Goal: Book appointment/travel/reservation

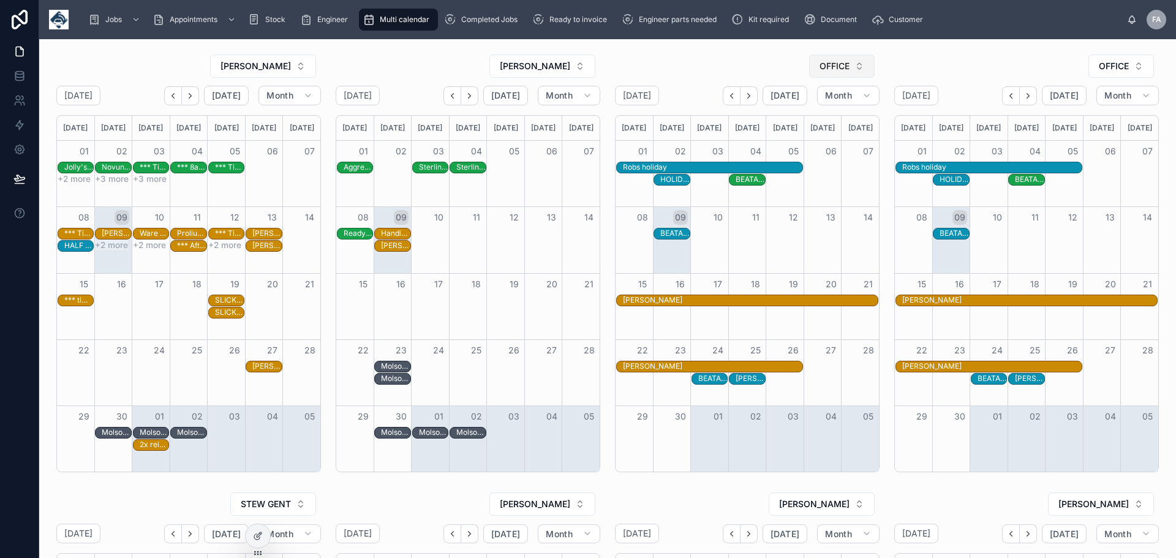
click at [848, 63] on button "OFFICE" at bounding box center [842, 66] width 66 height 23
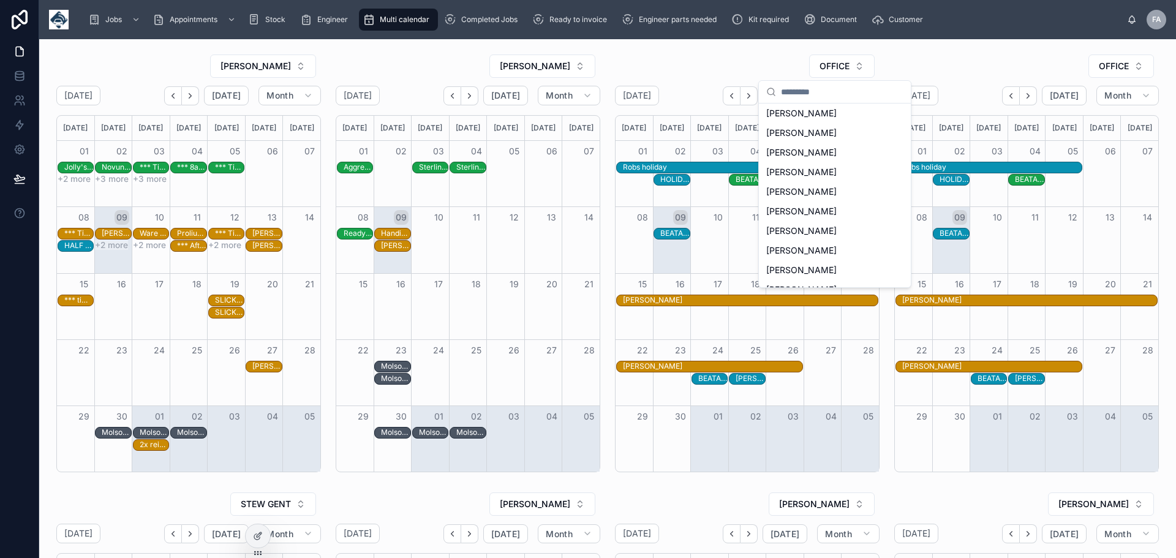
scroll to position [284, 0]
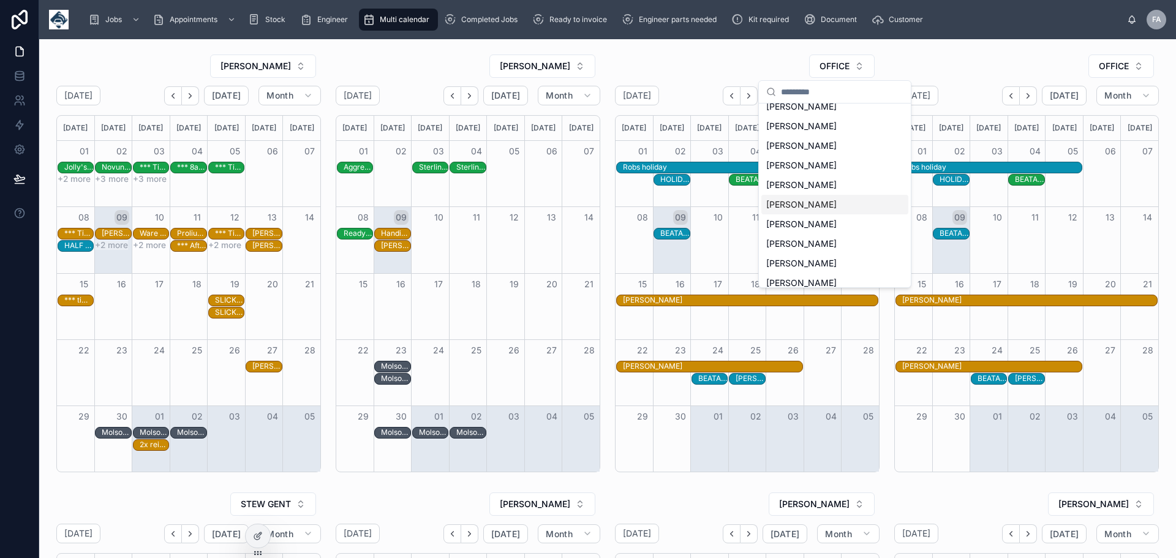
click at [810, 198] on span "[PERSON_NAME]" at bounding box center [801, 204] width 70 height 12
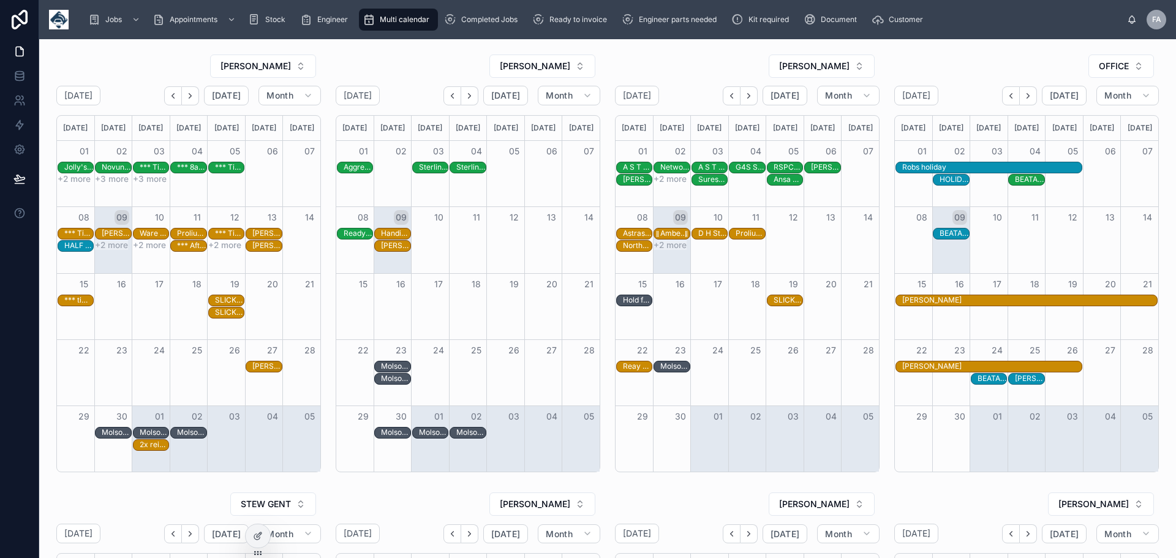
click at [664, 232] on div "Amberdeal Limited t/a Autosave Vehicle Recyclers - 00324530 - 1 x de/re - 8am t…" at bounding box center [674, 233] width 29 height 10
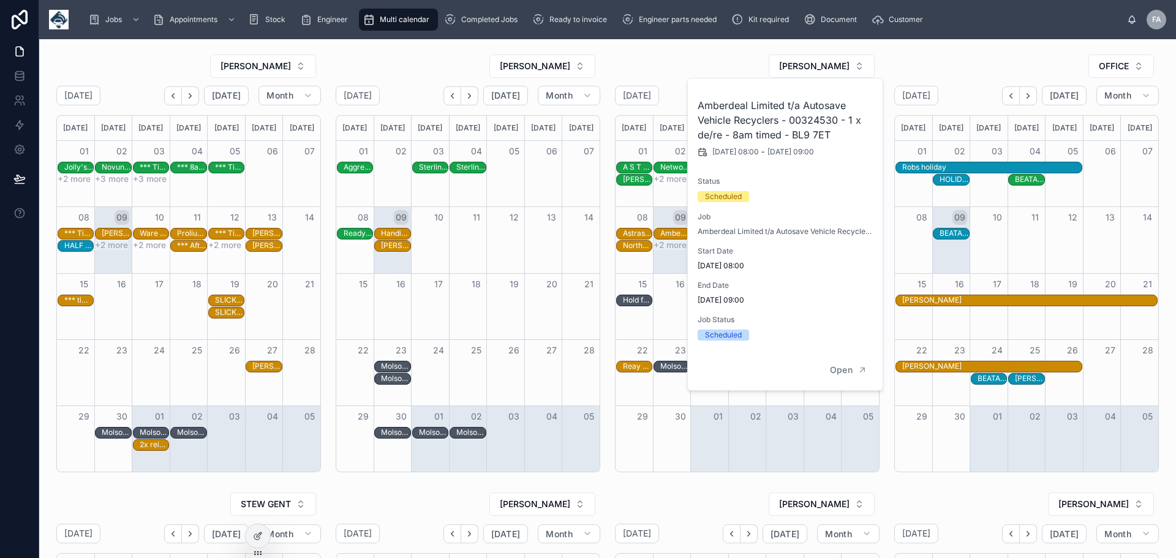
click at [661, 248] on button "+2 more" at bounding box center [669, 245] width 33 height 10
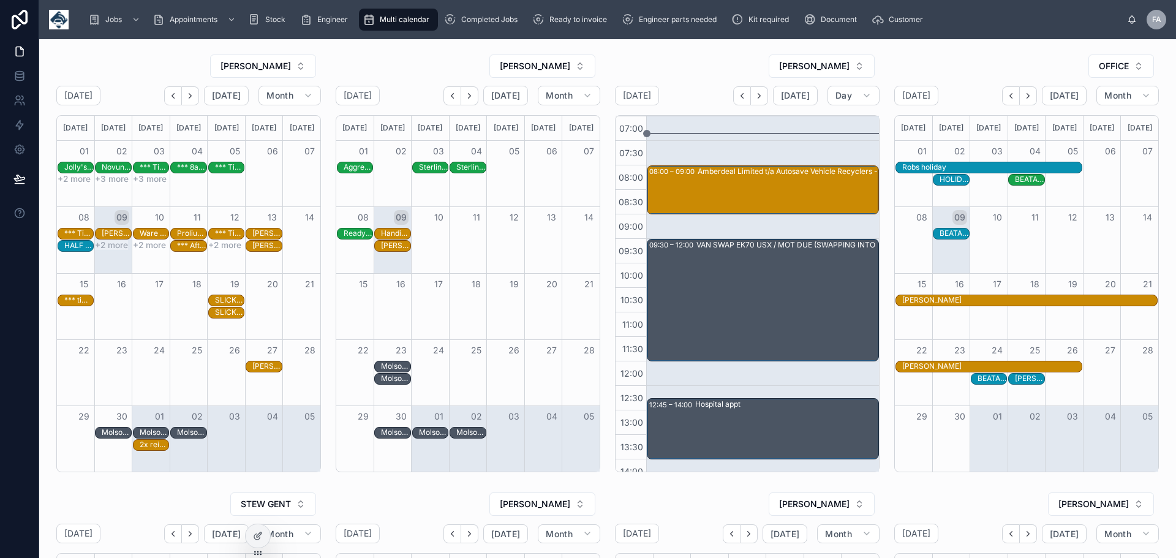
scroll to position [233, 0]
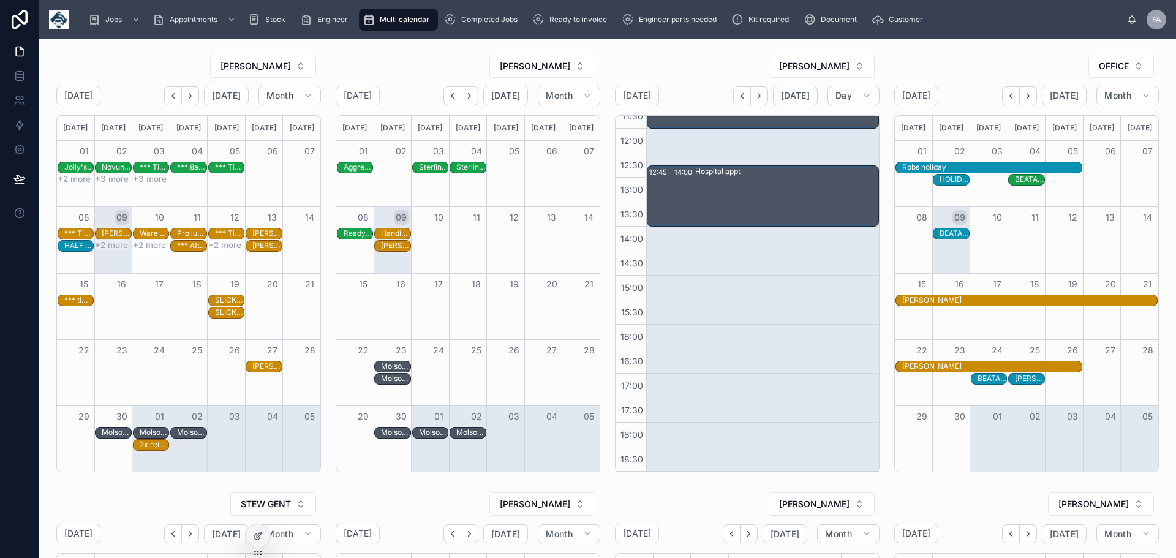
click at [876, 105] on div "[PERSON_NAME] [DATE] [DATE] Day 09 Tue 07:00 07:30 08:00 08:30 09:00 09:30 10:0…" at bounding box center [747, 263] width 279 height 428
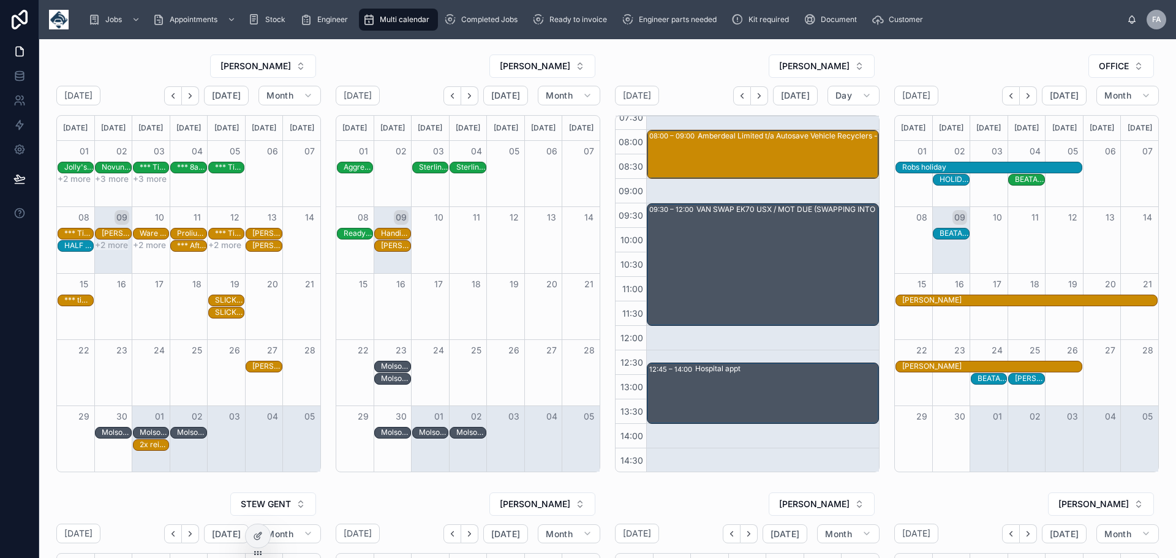
scroll to position [0, 0]
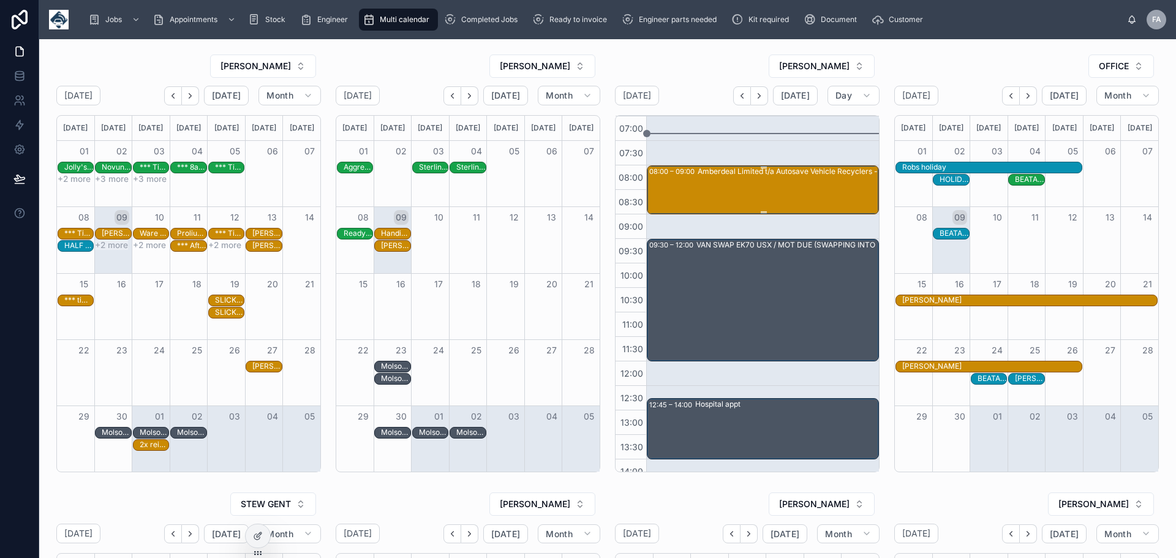
click at [819, 176] on div "Amberdeal Limited t/a Autosave Vehicle Recyclers - 00324530 - 1 x de/re - 8am t…" at bounding box center [812, 171] width 228 height 11
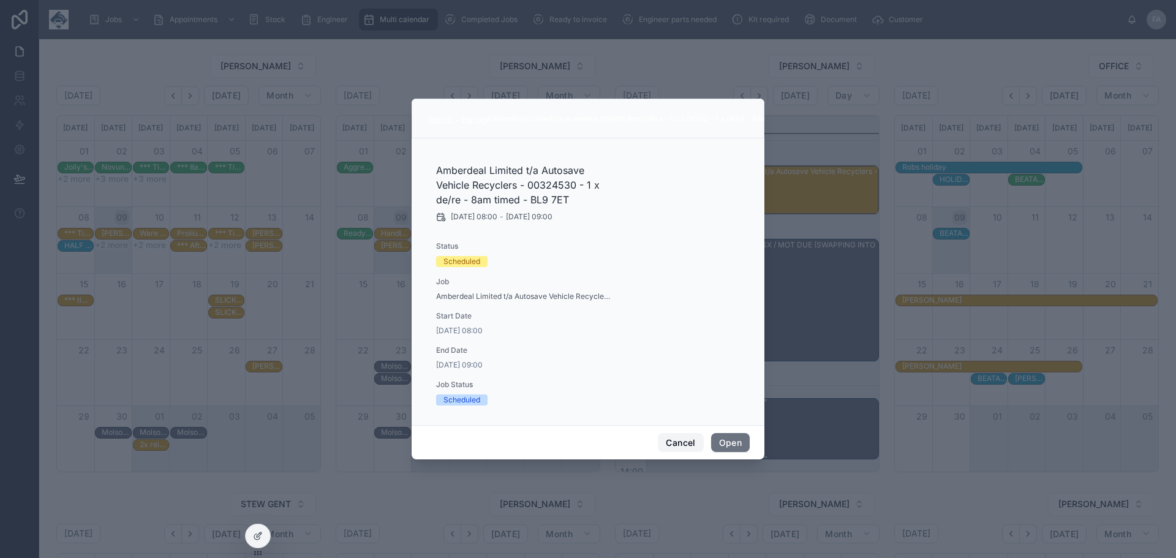
click at [691, 441] on button "Cancel" at bounding box center [680, 443] width 45 height 20
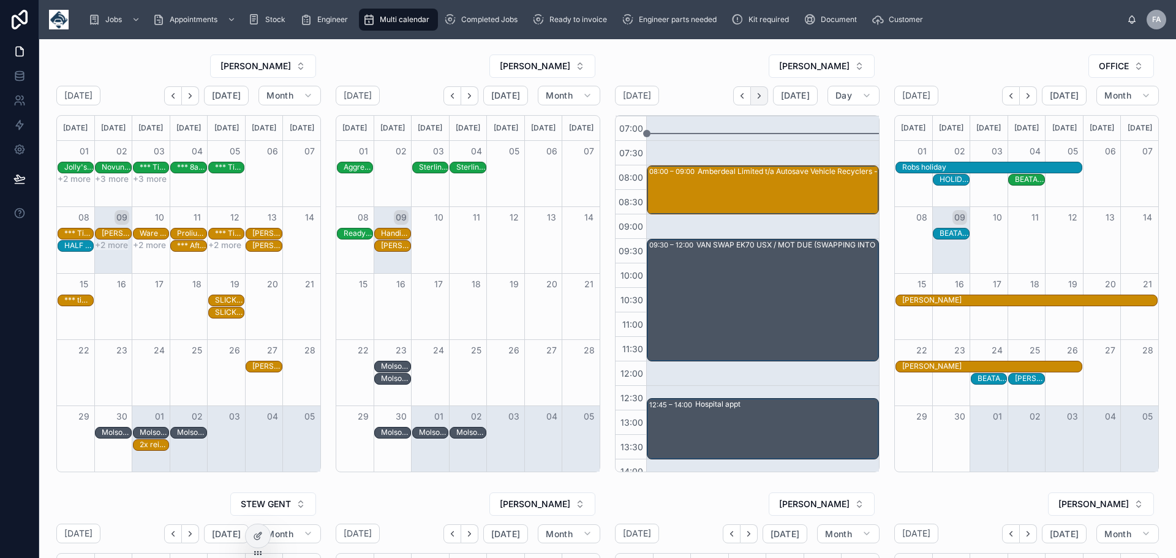
click at [756, 92] on icon "Next" at bounding box center [759, 95] width 9 height 9
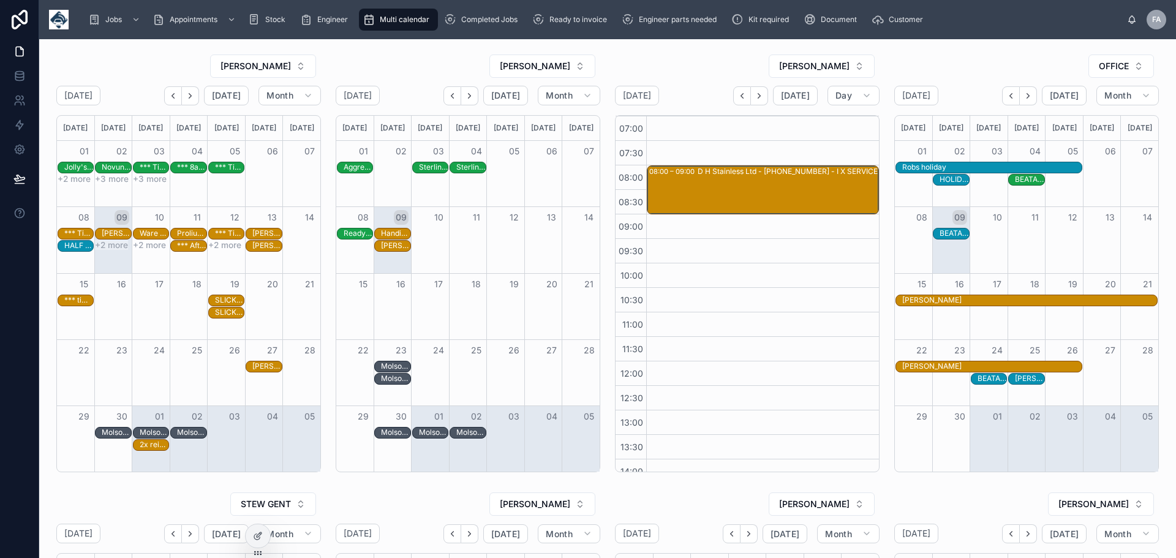
click at [756, 92] on icon "Next" at bounding box center [759, 95] width 9 height 9
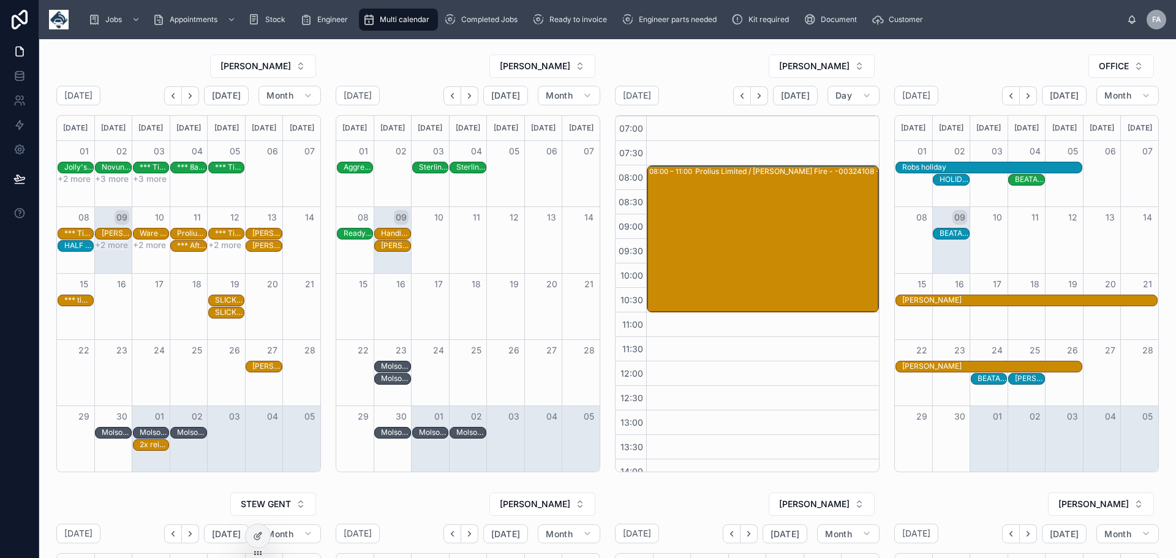
click at [756, 92] on icon "Next" at bounding box center [759, 95] width 9 height 9
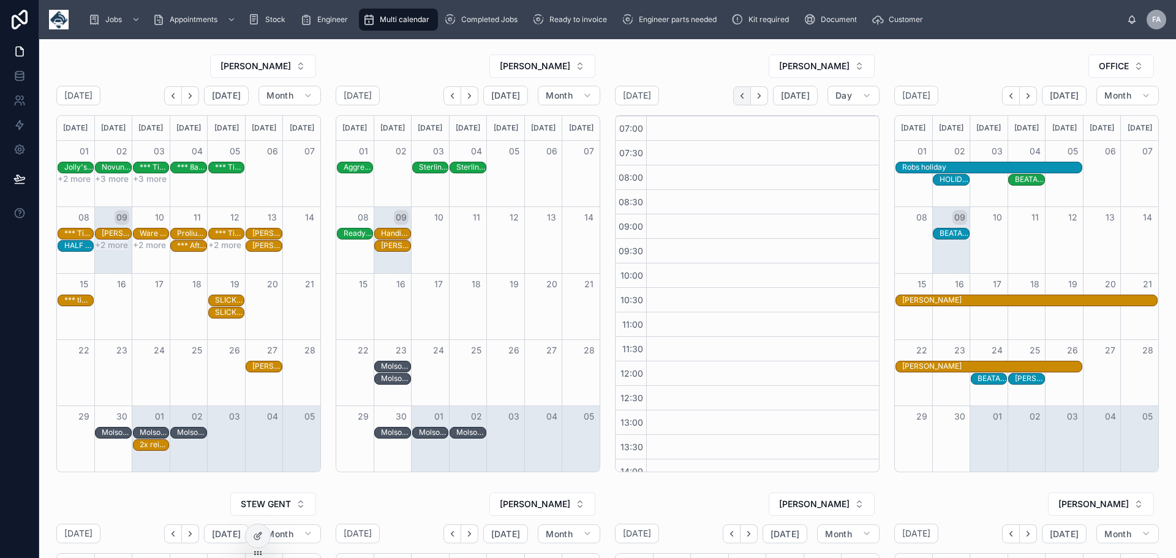
click at [740, 93] on icon "Back" at bounding box center [741, 95] width 9 height 9
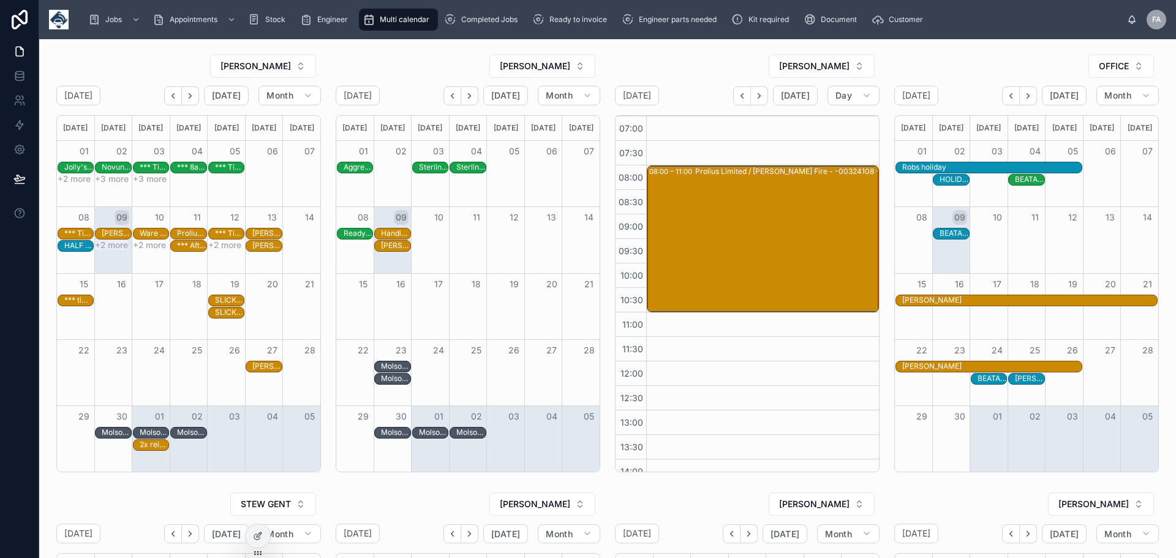
click at [740, 93] on icon "Back" at bounding box center [741, 95] width 9 height 9
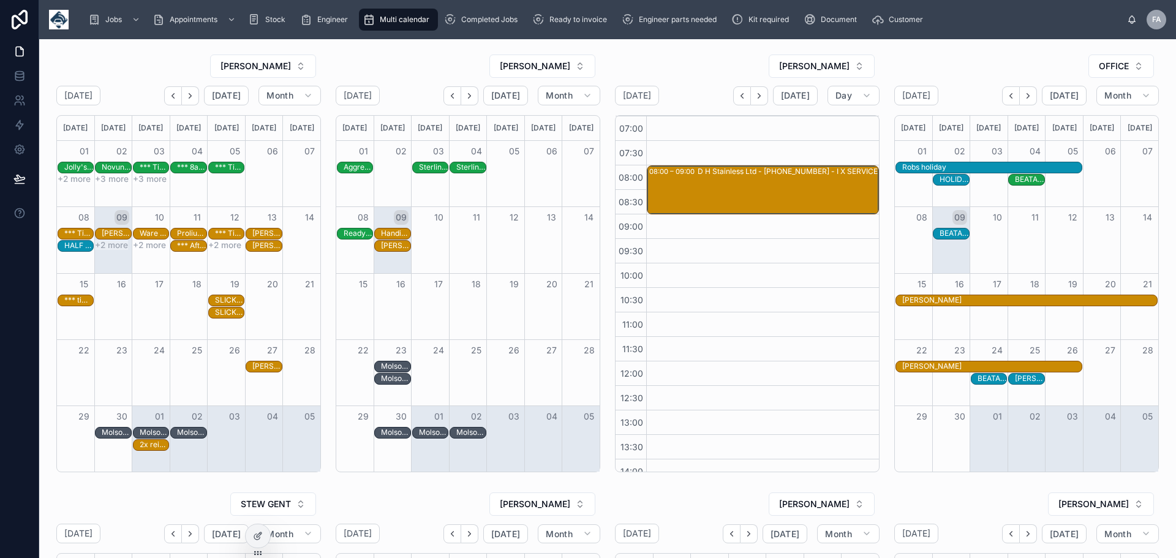
click at [740, 93] on icon "Back" at bounding box center [741, 95] width 9 height 9
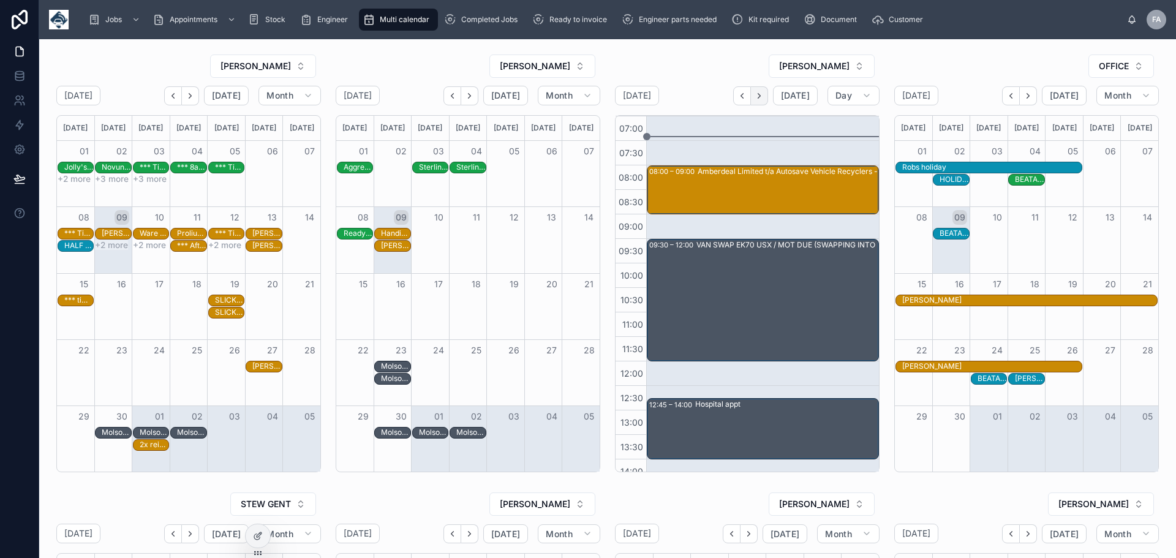
click at [756, 94] on icon "Next" at bounding box center [759, 95] width 9 height 9
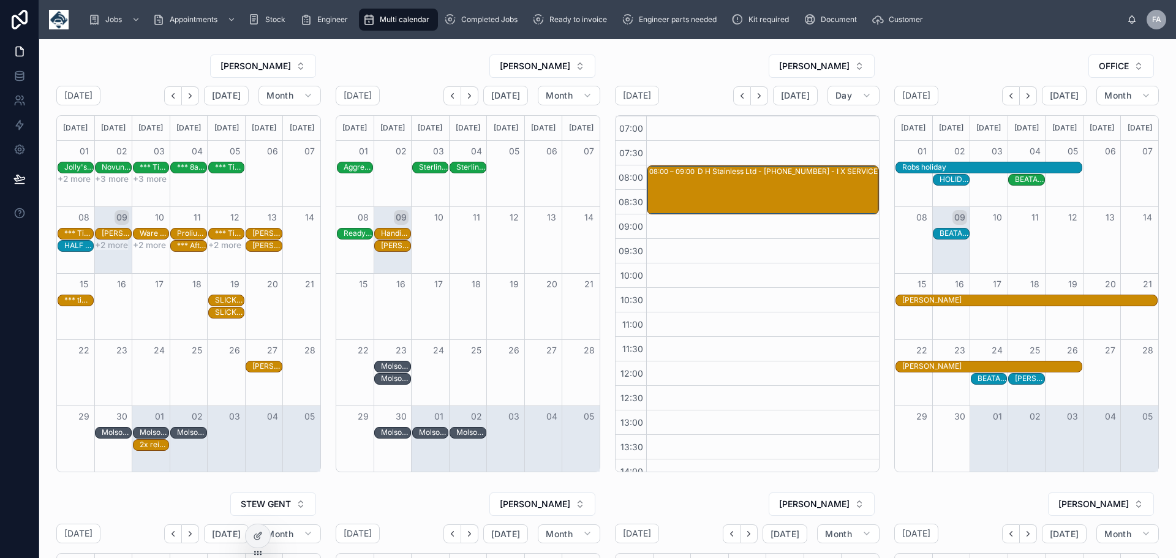
click at [756, 94] on icon "Next" at bounding box center [759, 95] width 9 height 9
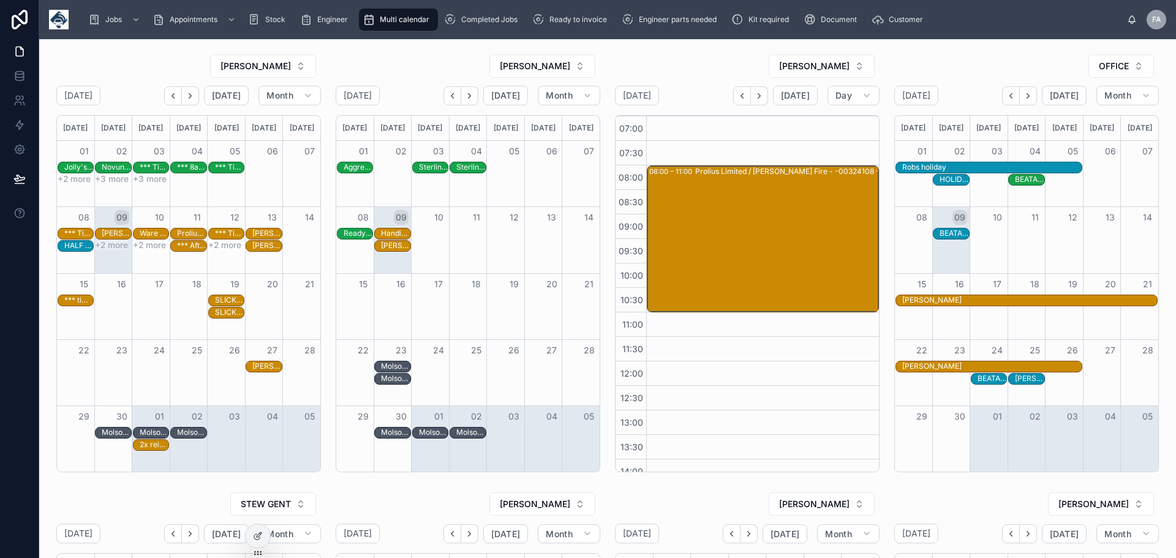
click at [756, 94] on icon "Next" at bounding box center [759, 95] width 9 height 9
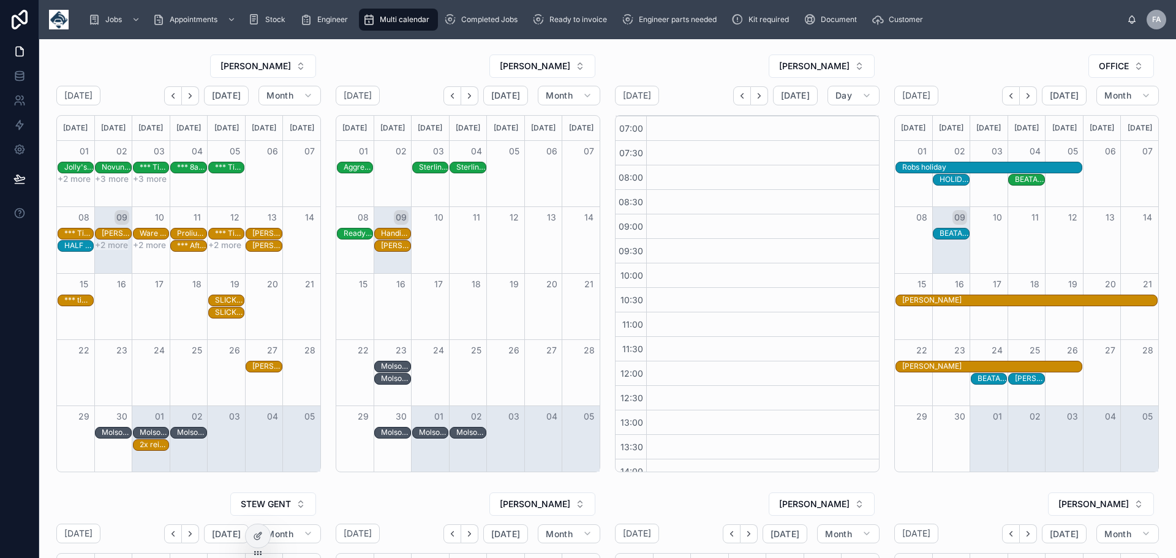
click at [756, 94] on icon "Next" at bounding box center [759, 95] width 9 height 9
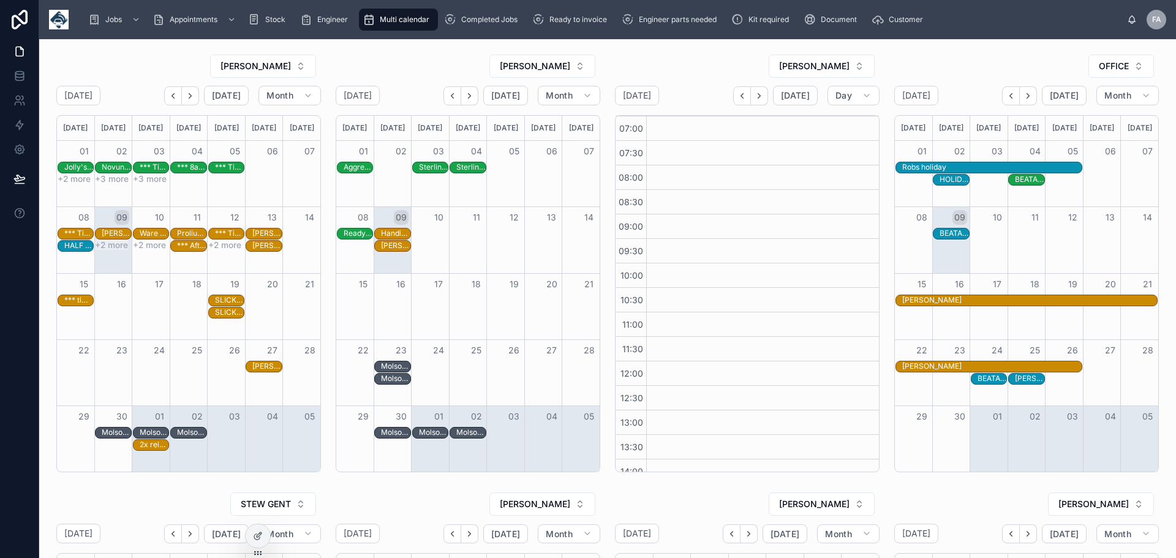
click at [756, 94] on icon "Next" at bounding box center [759, 95] width 9 height 9
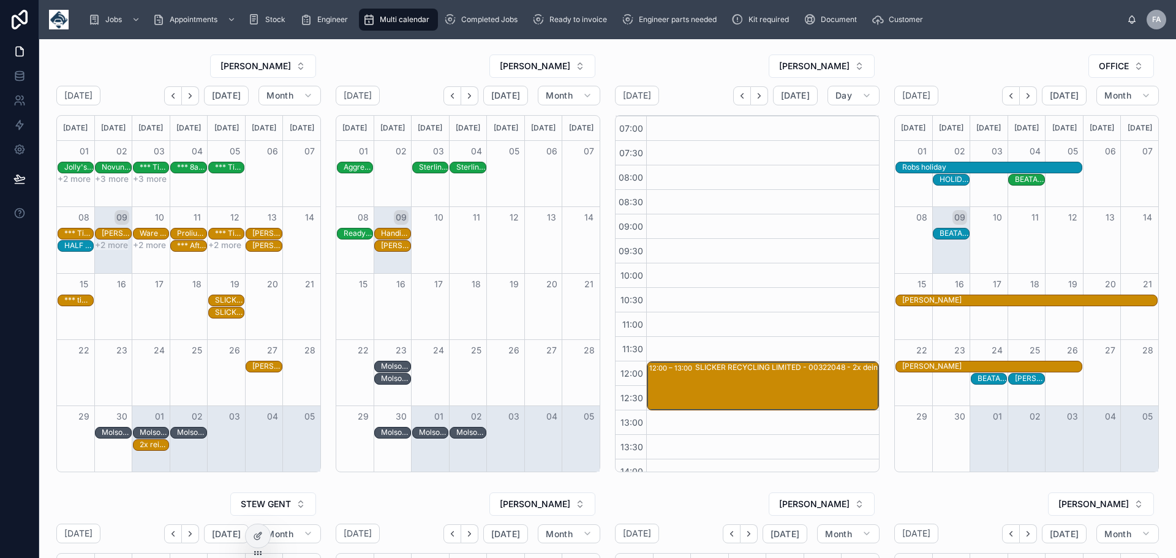
click at [756, 94] on icon "Next" at bounding box center [759, 95] width 9 height 9
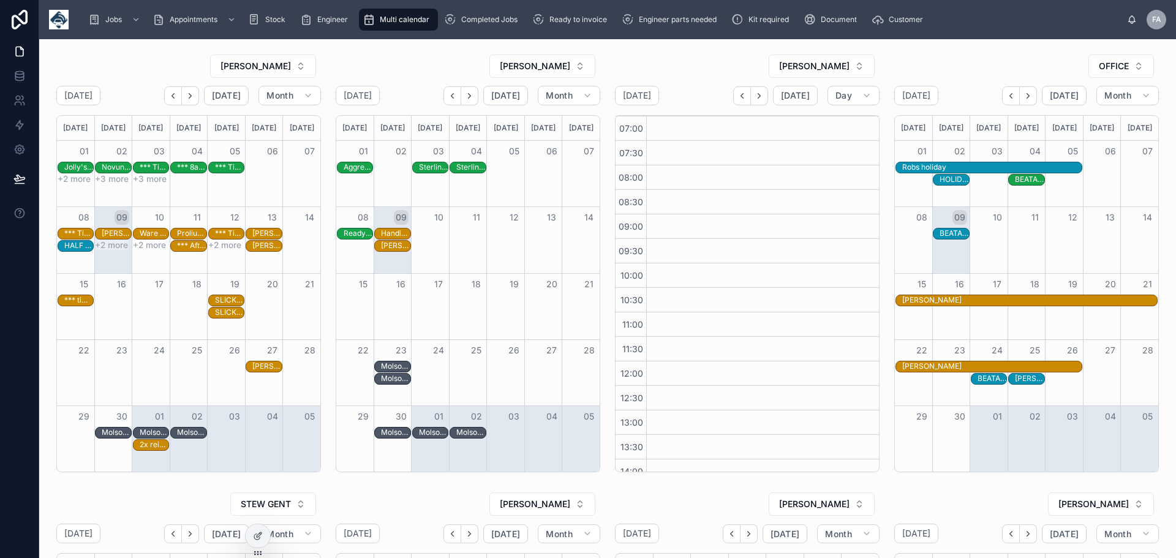
click at [756, 94] on icon "Next" at bounding box center [759, 95] width 9 height 9
click at [865, 94] on button "Day" at bounding box center [853, 96] width 52 height 20
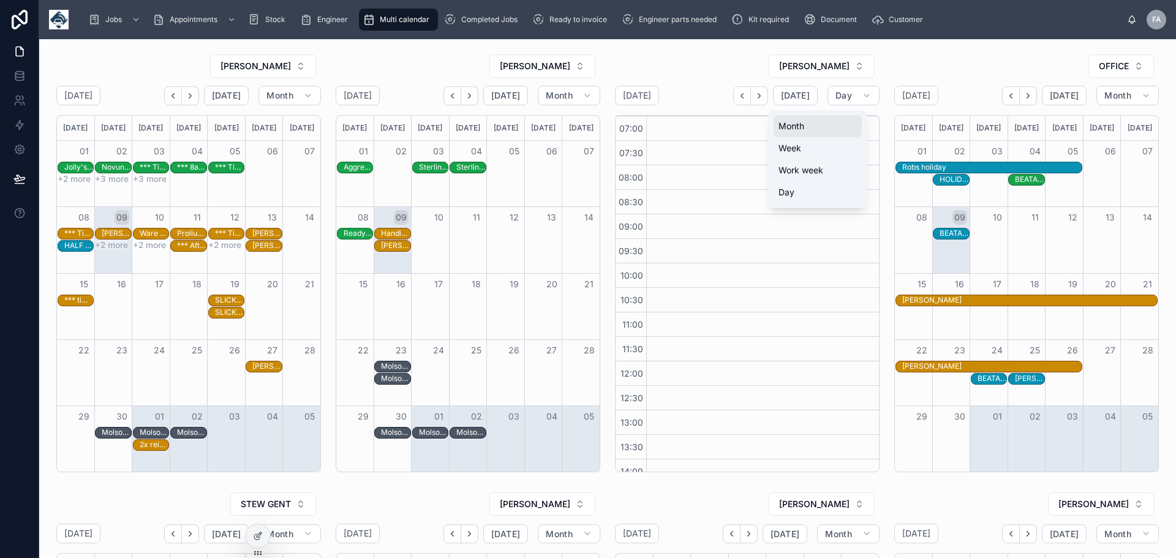
click at [801, 127] on span "Month" at bounding box center [791, 126] width 26 height 12
